Goal: Task Accomplishment & Management: Use online tool/utility

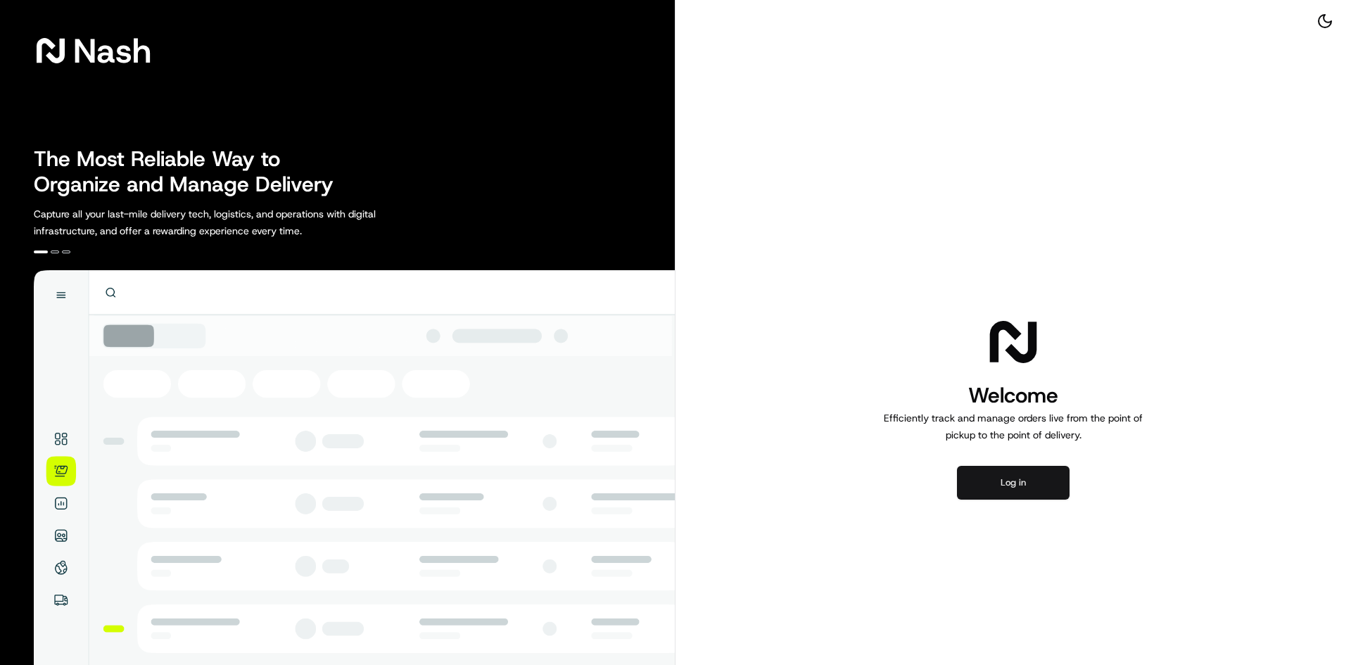
click at [968, 478] on button "Log in" at bounding box center [1013, 483] width 113 height 34
